Goal: Information Seeking & Learning: Learn about a topic

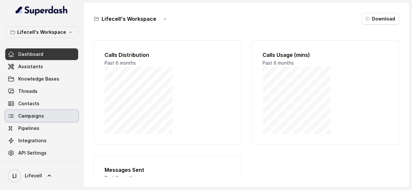
click at [48, 122] on link "Campaigns" at bounding box center [41, 116] width 73 height 12
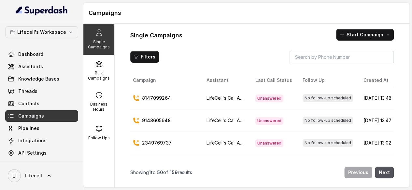
click at [170, 102] on p "8147099264" at bounding box center [156, 98] width 29 height 7
copy p "8147099264"
click at [201, 102] on td "8147099264" at bounding box center [165, 98] width 71 height 22
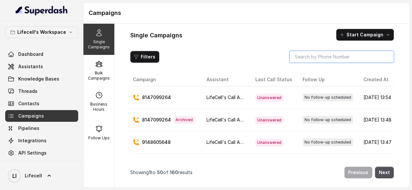
click at [317, 63] on input "search" at bounding box center [341, 57] width 104 height 12
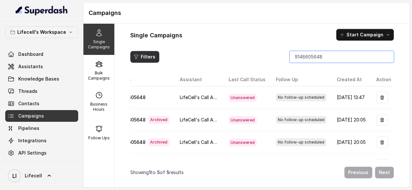
type input "9148605648"
click at [148, 55] on button "Filters" at bounding box center [144, 57] width 29 height 12
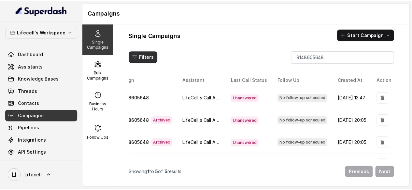
scroll to position [0, 57]
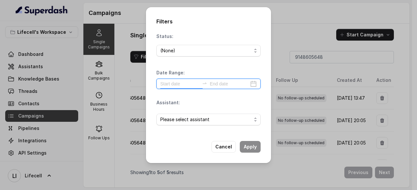
click at [172, 83] on input at bounding box center [179, 83] width 39 height 7
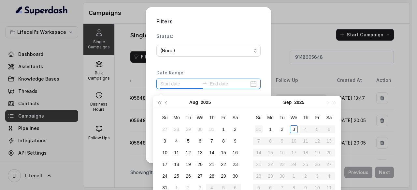
type input "2025-08-02"
type input "2025-09-01"
click at [271, 129] on div "1" at bounding box center [270, 130] width 8 height 8
type input "2025-09-03"
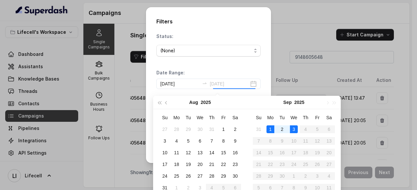
click at [295, 129] on div "3" at bounding box center [294, 130] width 8 height 8
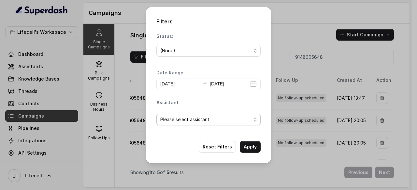
click at [219, 123] on span "Please select assistant" at bounding box center [205, 120] width 91 height 8
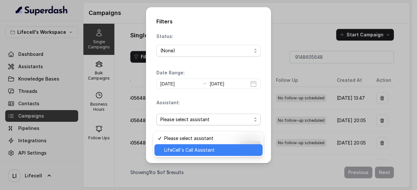
click at [189, 149] on span "LifeCell's Call Assistant" at bounding box center [211, 151] width 94 height 8
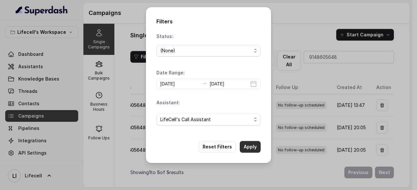
click at [251, 152] on button "Apply" at bounding box center [250, 147] width 21 height 12
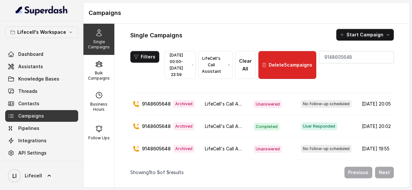
scroll to position [0, 0]
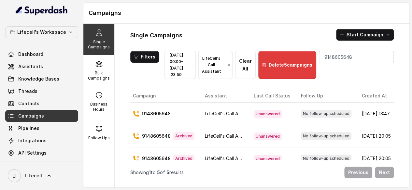
click at [300, 65] on button "Delete 5 campaigns" at bounding box center [287, 65] width 58 height 28
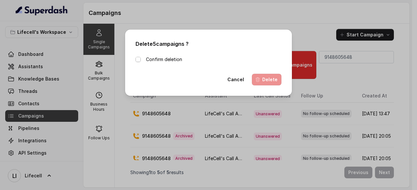
click at [135, 61] on span at bounding box center [137, 59] width 5 height 5
click at [268, 80] on button "Delete" at bounding box center [267, 80] width 30 height 12
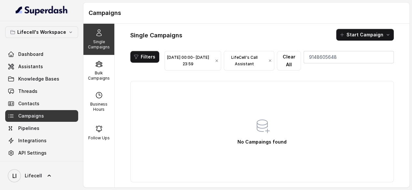
click at [272, 63] on icon "button" at bounding box center [270, 60] width 4 height 5
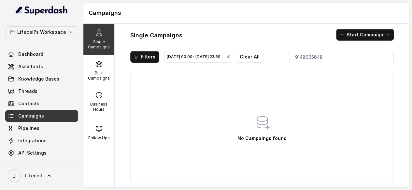
click at [231, 60] on icon "button" at bounding box center [228, 56] width 5 height 5
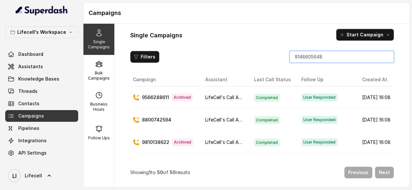
click at [313, 61] on input "9148605648" at bounding box center [341, 57] width 104 height 12
click at [385, 62] on input "9148605648" at bounding box center [341, 57] width 104 height 12
click at [384, 59] on input "9148605648" at bounding box center [341, 57] width 104 height 12
click at [326, 54] on input "search" at bounding box center [341, 57] width 104 height 12
click at [318, 58] on input "search" at bounding box center [341, 57] width 104 height 12
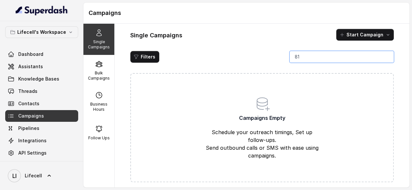
type input "8"
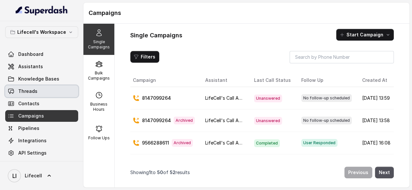
click at [51, 96] on link "Threads" at bounding box center [41, 92] width 73 height 12
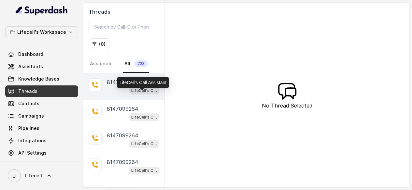
click at [141, 94] on p "LifeCell's Call Assistant" at bounding box center [144, 91] width 26 height 7
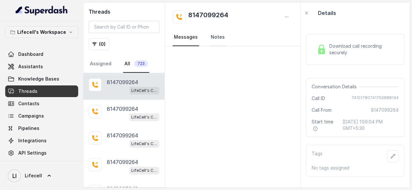
click at [219, 40] on link "Notes" at bounding box center [217, 38] width 17 height 18
click at [199, 41] on link "Messages" at bounding box center [186, 38] width 26 height 18
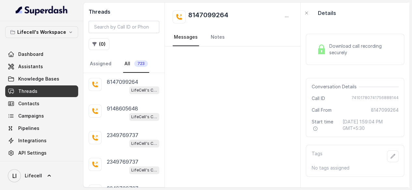
scroll to position [52, 0]
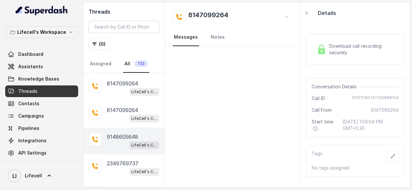
click at [145, 149] on div "LifeCell's Call Assistant" at bounding box center [144, 145] width 30 height 8
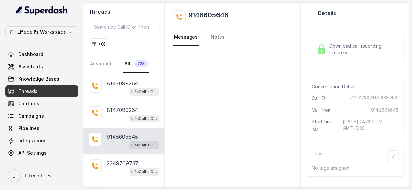
scroll to position [16, 0]
click at [309, 14] on icon "button" at bounding box center [306, 12] width 5 height 5
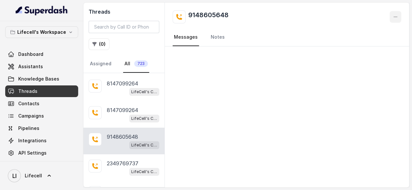
click at [393, 20] on icon "button" at bounding box center [395, 16] width 5 height 5
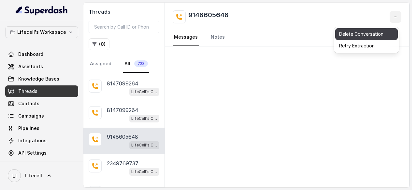
click at [358, 36] on button "Delete Conversation" at bounding box center [366, 34] width 63 height 12
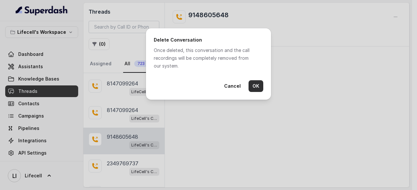
click at [259, 92] on button "OK" at bounding box center [255, 86] width 15 height 12
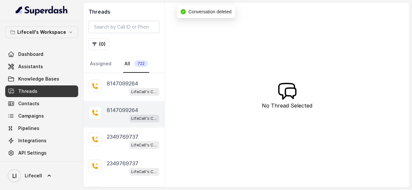
click at [131, 114] on p "8147099264" at bounding box center [122, 110] width 31 height 8
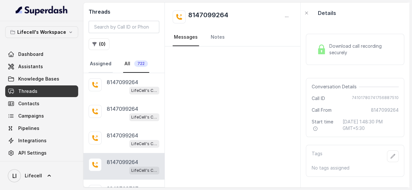
click at [107, 72] on link "Assigned" at bounding box center [101, 64] width 24 height 18
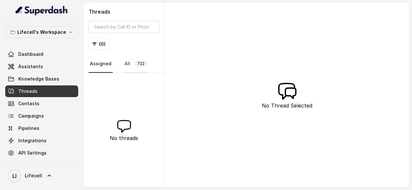
click at [139, 67] on link "All 722" at bounding box center [136, 64] width 26 height 18
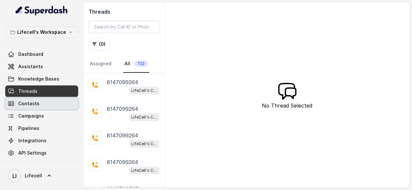
click at [43, 110] on link "Contacts" at bounding box center [41, 104] width 73 height 12
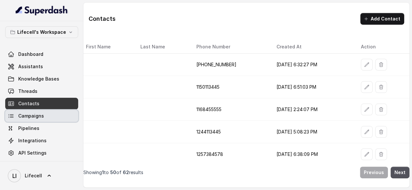
click at [42, 122] on link "Campaigns" at bounding box center [41, 116] width 73 height 12
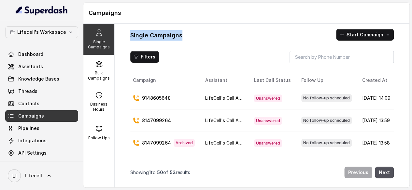
drag, startPoint x: 136, startPoint y: 37, endPoint x: 195, endPoint y: 43, distance: 59.6
click at [195, 43] on div "Single Campaigns Start Campaign Filters Campaign Assistant Last Call Status Fol…" at bounding box center [262, 106] width 295 height 164
click at [201, 58] on div "Filters" at bounding box center [261, 57] width 263 height 12
drag, startPoint x: 139, startPoint y: 37, endPoint x: 201, endPoint y: 40, distance: 61.3
click at [201, 40] on div "Single Campaigns Start Campaign" at bounding box center [261, 35] width 263 height 12
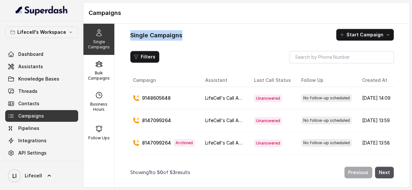
click at [234, 40] on div "Single Campaigns Start Campaign" at bounding box center [261, 35] width 263 height 12
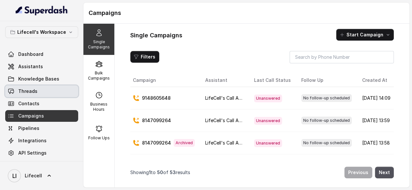
click at [45, 96] on link "Threads" at bounding box center [41, 92] width 73 height 12
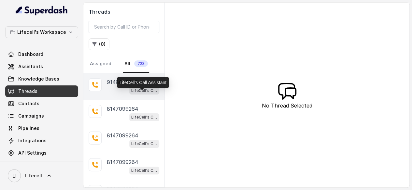
click at [139, 92] on p "LifeCell's Call Assistant" at bounding box center [144, 91] width 26 height 7
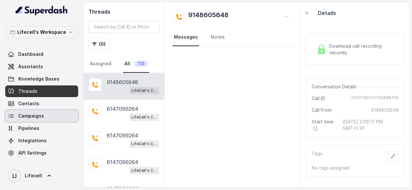
click at [40, 122] on link "Campaigns" at bounding box center [41, 116] width 73 height 12
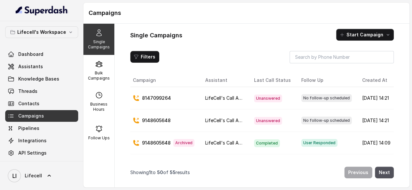
click at [214, 54] on div "Single Campaigns Start Campaign Filters Campaign Assistant Last Call Status Fol…" at bounding box center [262, 106] width 295 height 164
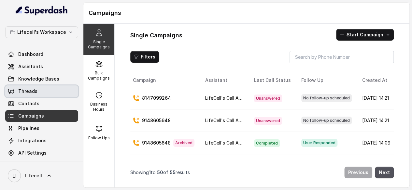
click at [48, 94] on link "Threads" at bounding box center [41, 92] width 73 height 12
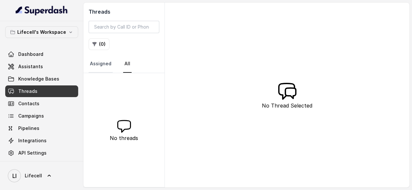
click at [113, 72] on link "Assigned" at bounding box center [101, 64] width 24 height 18
click at [132, 67] on link "All" at bounding box center [127, 64] width 8 height 18
click at [110, 66] on link "Assigned" at bounding box center [101, 64] width 24 height 18
click at [137, 72] on link "All 726" at bounding box center [136, 64] width 26 height 18
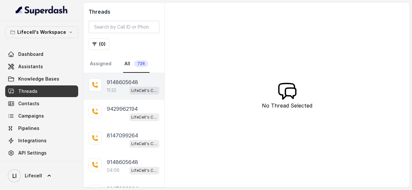
click at [141, 91] on div "LifeCell's Call Assistant" at bounding box center [144, 90] width 30 height 8
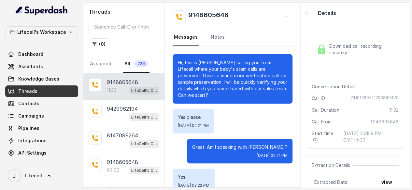
click at [257, 134] on div "Yes please. Wed, Sep 3, 2025, 02:21 PM" at bounding box center [233, 121] width 120 height 25
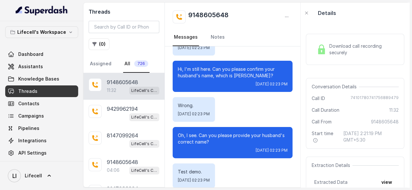
scroll to position [612, 0]
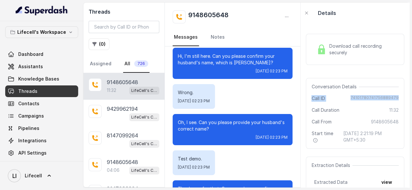
drag, startPoint x: 314, startPoint y: 101, endPoint x: 400, endPoint y: 102, distance: 86.0
click at [400, 102] on div "Download call recording securely Conversation Details Call ID 74101780741756889…" at bounding box center [355, 105] width 109 height 164
copy div "Call ID 74101780741756889479"
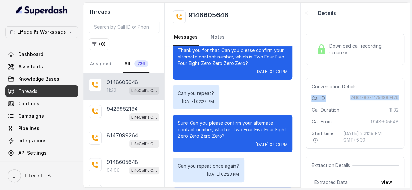
scroll to position [743, 0]
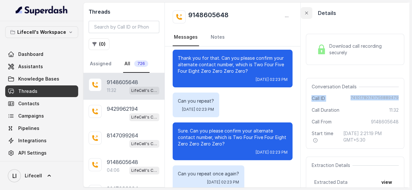
click at [308, 14] on icon "button" at bounding box center [306, 13] width 3 height 3
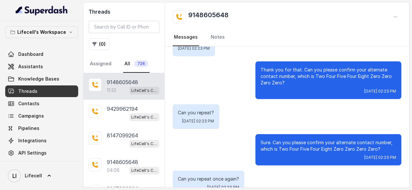
scroll to position [712, 0]
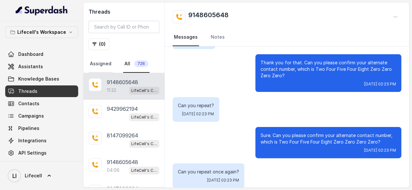
click at [109, 65] on link "Assigned" at bounding box center [101, 64] width 24 height 18
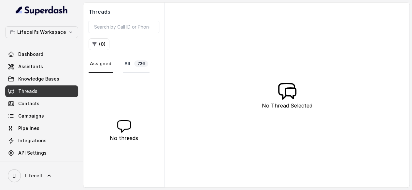
click at [137, 68] on link "All 726" at bounding box center [136, 64] width 26 height 18
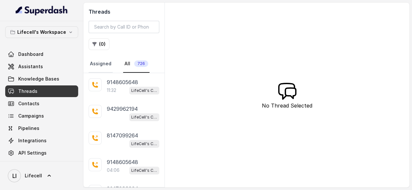
click at [113, 71] on link "Assigned" at bounding box center [101, 64] width 24 height 18
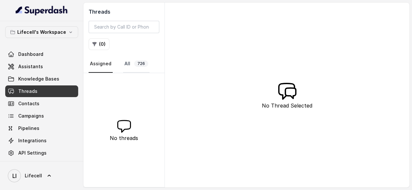
click at [136, 70] on link "All 726" at bounding box center [136, 64] width 26 height 18
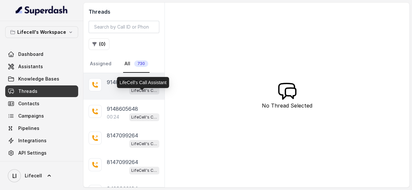
drag, startPoint x: 0, startPoint y: 0, endPoint x: 143, endPoint y: 94, distance: 171.1
click at [143, 94] on p "LifeCell's Call Assistant" at bounding box center [144, 91] width 26 height 7
